Goal: Ask a question

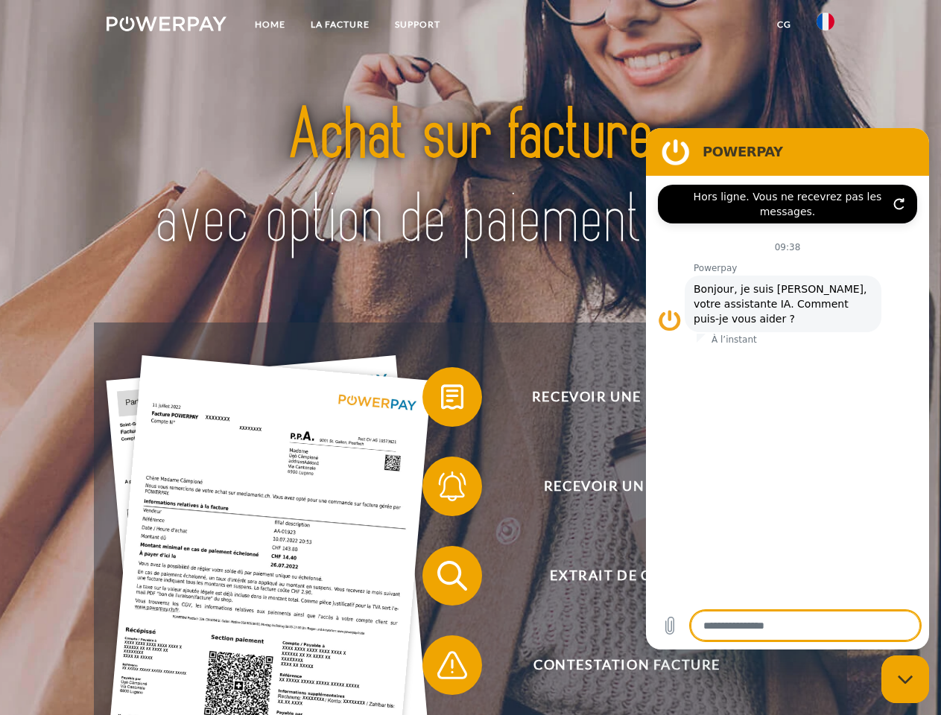
click at [166, 26] on img at bounding box center [166, 23] width 120 height 15
click at [825, 26] on img at bounding box center [825, 22] width 18 height 18
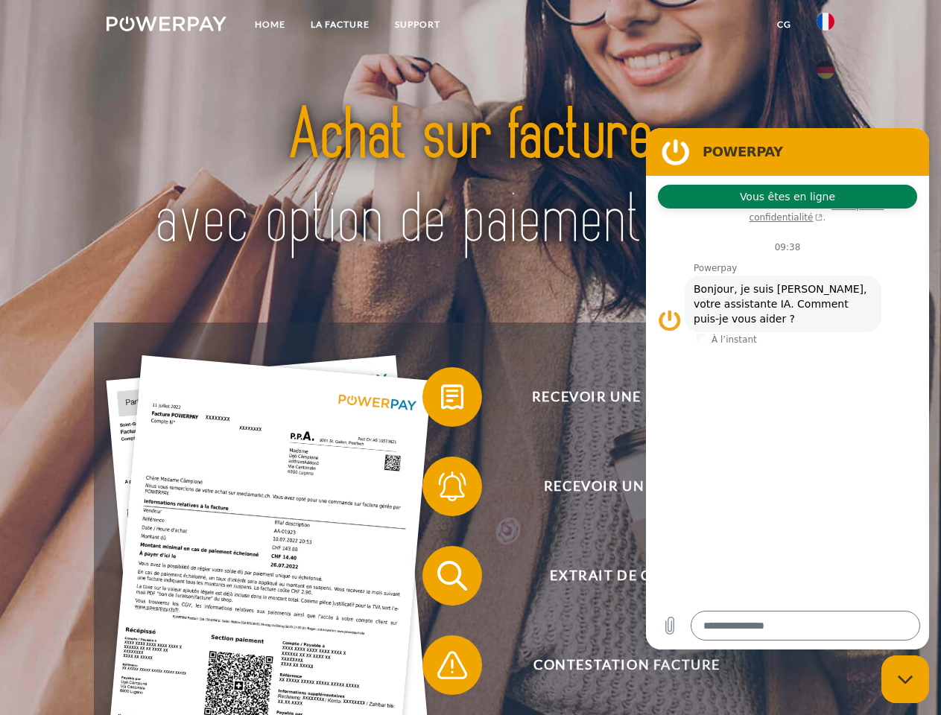
click at [783, 25] on link "CG" at bounding box center [783, 24] width 39 height 27
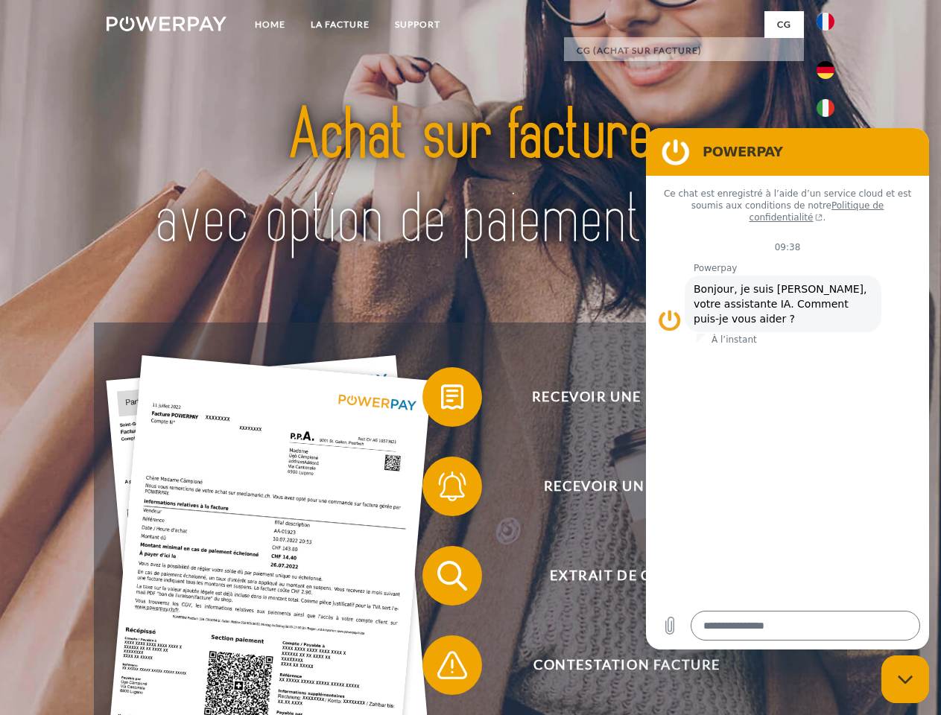
click at [441, 400] on span at bounding box center [429, 397] width 74 height 74
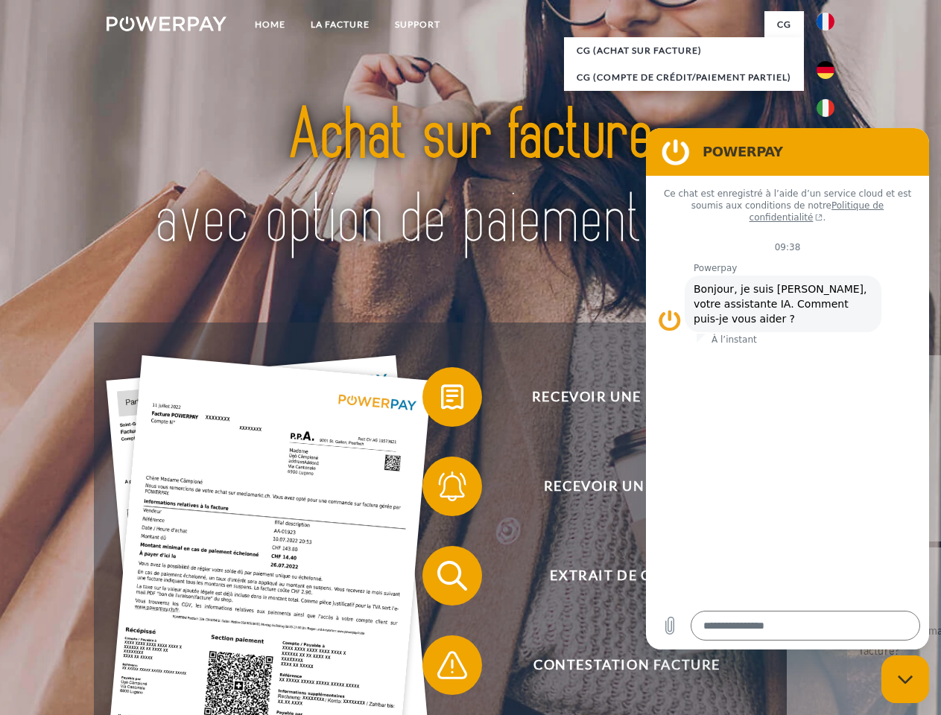
click at [441, 489] on span at bounding box center [429, 486] width 74 height 74
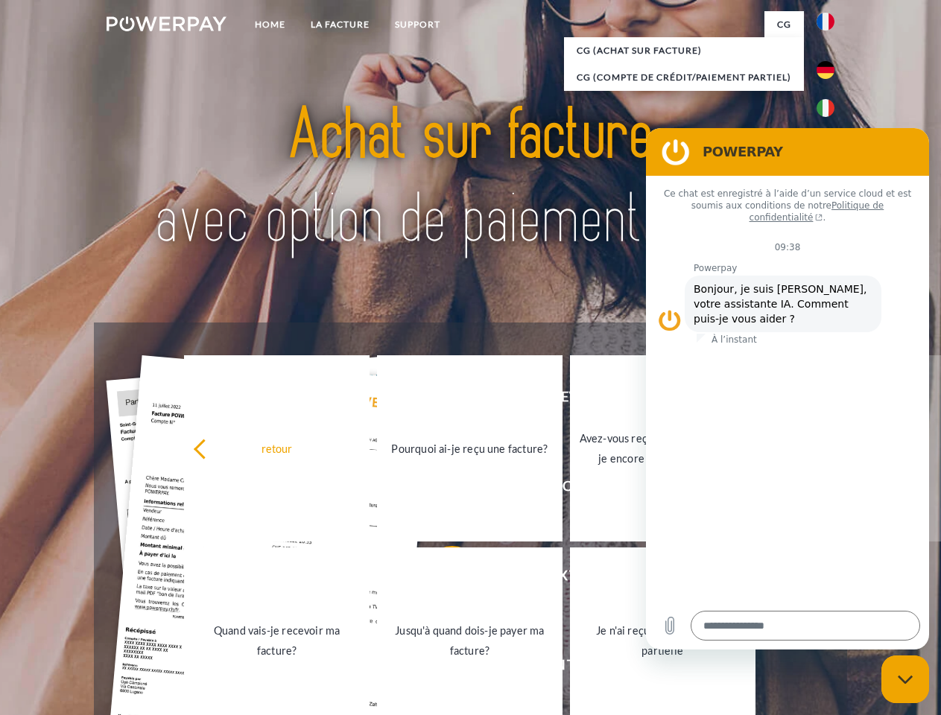
click at [441, 579] on link "Jusqu'à quand dois-je payer ma facture?" at bounding box center [469, 640] width 185 height 186
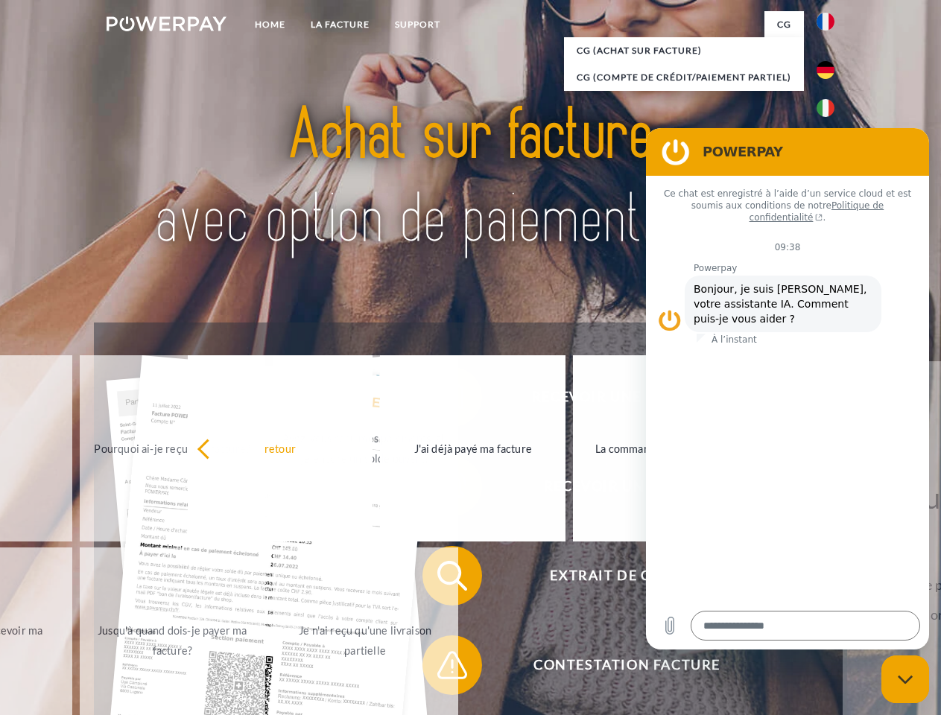
click at [441, 668] on div "Recevoir une facture ? Recevoir un rappel? Extrait de compte retour" at bounding box center [470, 620] width 752 height 596
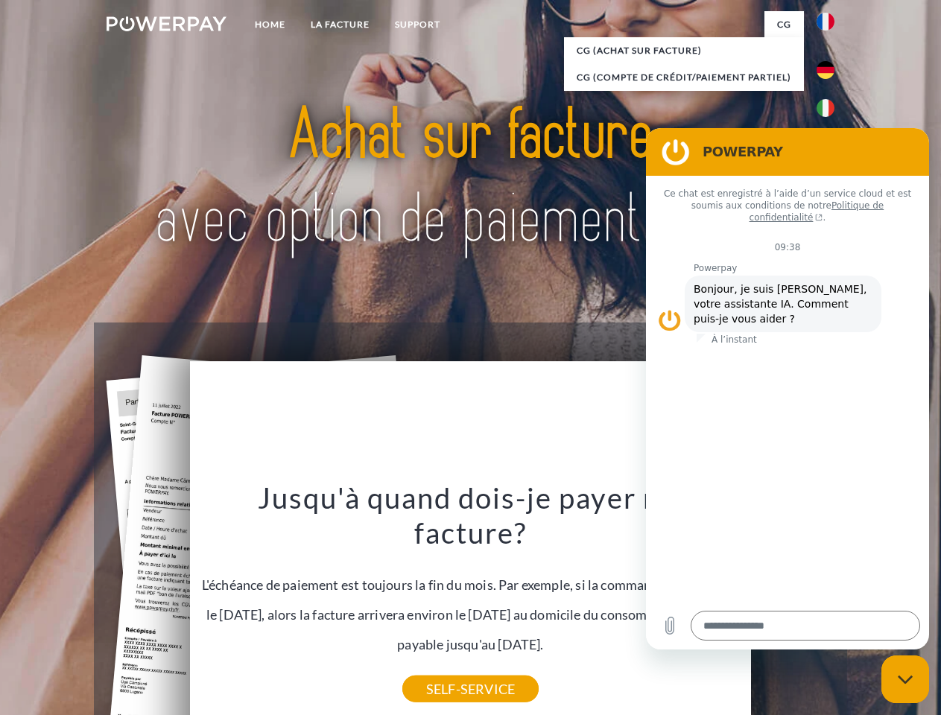
click at [905, 679] on icon "Fermer la fenêtre de messagerie" at bounding box center [905, 680] width 16 height 10
type textarea "*"
